Goal: Transaction & Acquisition: Download file/media

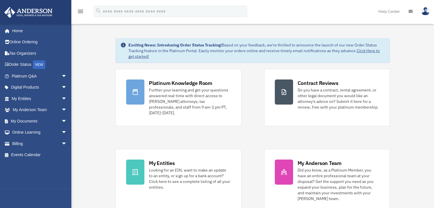
click at [34, 124] on link "My Documents arrow_drop_down" at bounding box center [40, 120] width 72 height 11
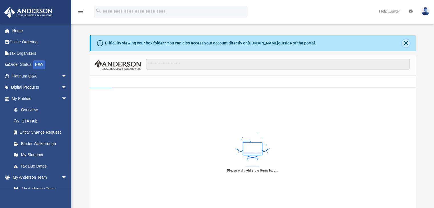
click at [406, 43] on button "Close" at bounding box center [405, 43] width 8 height 8
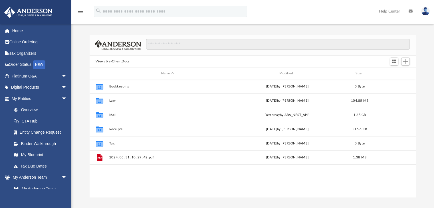
scroll to position [125, 322]
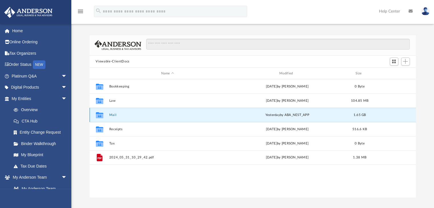
click at [113, 115] on button "Mail" at bounding box center [167, 115] width 117 height 4
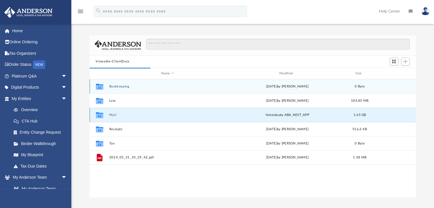
scroll to position [107, 322]
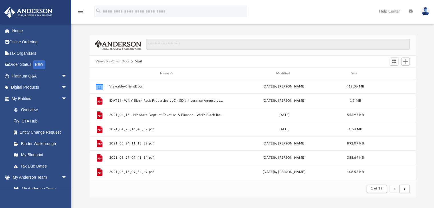
click at [285, 70] on div "Name Modified Size" at bounding box center [253, 73] width 326 height 11
click at [284, 70] on div "Name Modified Size" at bounding box center [253, 73] width 326 height 11
click at [284, 75] on div "Modified" at bounding box center [283, 73] width 115 height 5
click at [293, 70] on div "Name Modified Size" at bounding box center [253, 73] width 326 height 11
click at [280, 71] on div "Modified" at bounding box center [283, 73] width 115 height 5
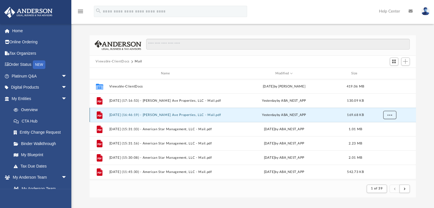
click at [389, 114] on span "More options" at bounding box center [389, 114] width 5 height 3
click at [382, 137] on li "Download" at bounding box center [384, 136] width 17 height 6
click at [390, 118] on button "More options" at bounding box center [389, 115] width 13 height 9
click at [384, 135] on li "Download" at bounding box center [384, 136] width 17 height 6
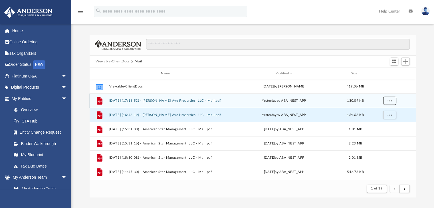
click at [389, 101] on span "More options" at bounding box center [389, 100] width 5 height 3
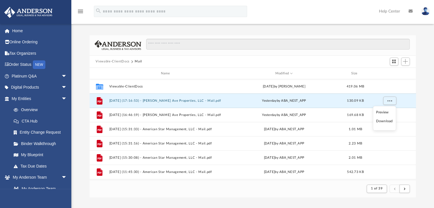
click at [386, 119] on li "Download" at bounding box center [384, 121] width 17 height 6
